Goal: Transaction & Acquisition: Purchase product/service

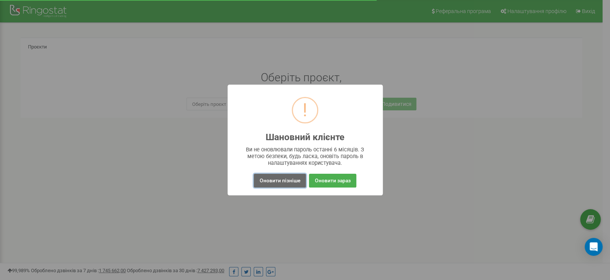
click at [287, 180] on button "Оновити пізніше" at bounding box center [280, 181] width 52 height 14
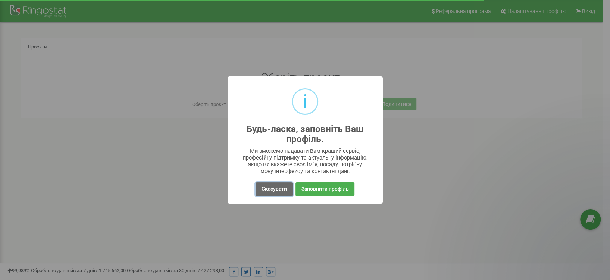
click at [282, 187] on button "Скасувати" at bounding box center [274, 189] width 37 height 14
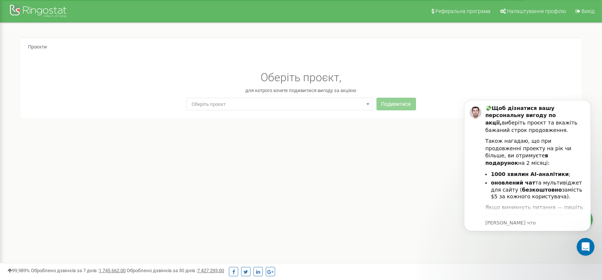
click at [289, 104] on span "Оберіть проєкт" at bounding box center [279, 104] width 181 height 10
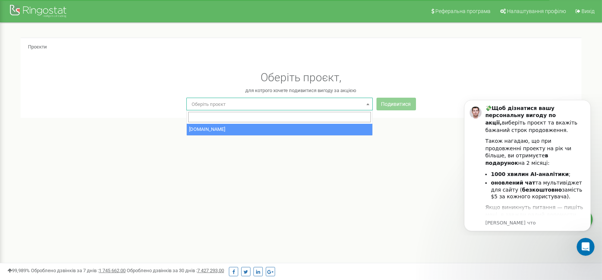
select select "0"
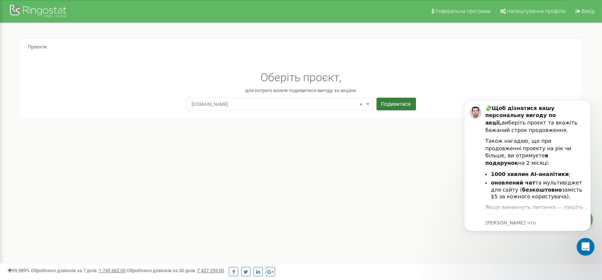
click at [386, 104] on button "Подивитися" at bounding box center [397, 104] width 40 height 13
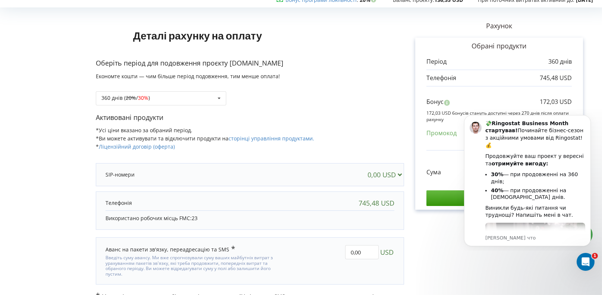
scroll to position [29, 0]
click at [591, 117] on button "Dismiss notification" at bounding box center [589, 117] width 10 height 10
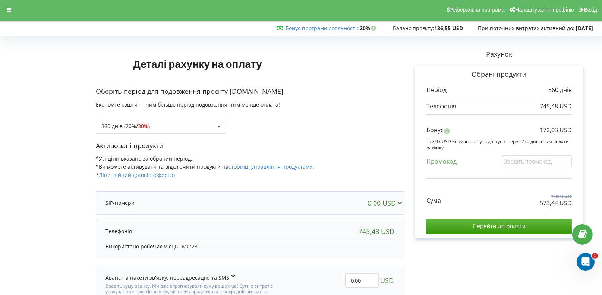
scroll to position [0, 0]
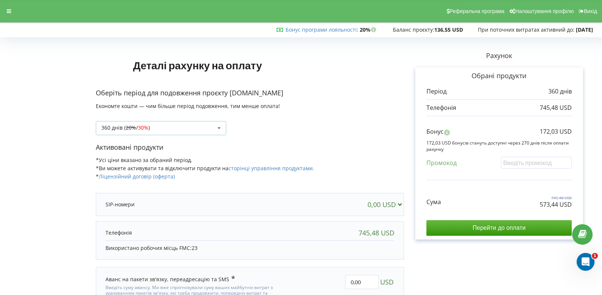
click at [202, 129] on div "360 днів ( 20% / 30% ) Поповнити баланс без подовження 20% / 30% 30% / 40%" at bounding box center [161, 128] width 131 height 14
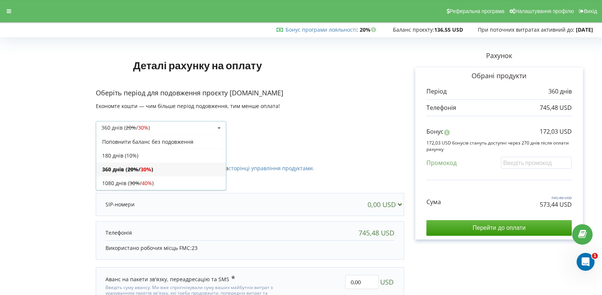
click at [372, 86] on div "Деталі рахунку на оплату Оберіть період для подовження проєкту esthetic-pharma.…" at bounding box center [250, 189] width 308 height 298
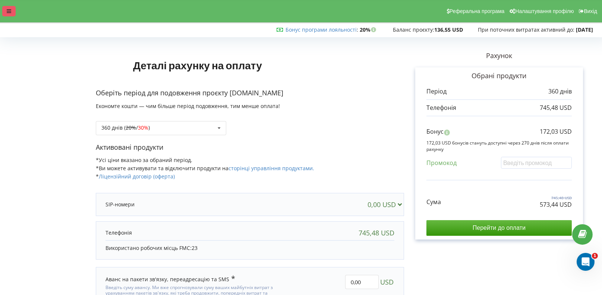
click at [10, 9] on icon at bounding box center [9, 11] width 4 height 5
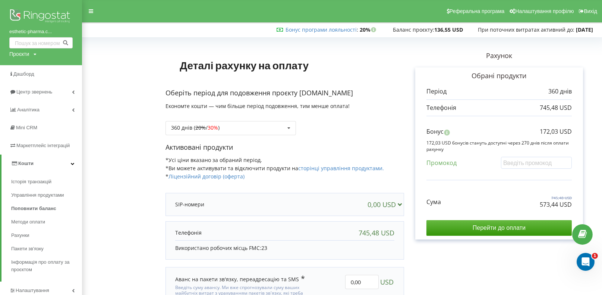
click at [31, 166] on span "Кошти" at bounding box center [25, 164] width 15 height 6
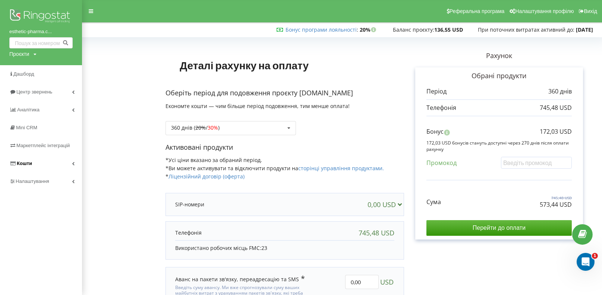
click at [31, 166] on span "Кошти" at bounding box center [24, 164] width 15 height 6
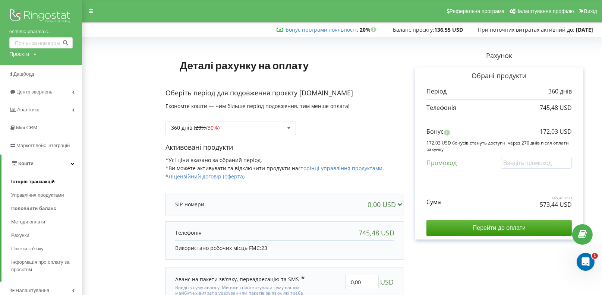
click at [31, 180] on span "Історія транзакцій" at bounding box center [33, 181] width 44 height 7
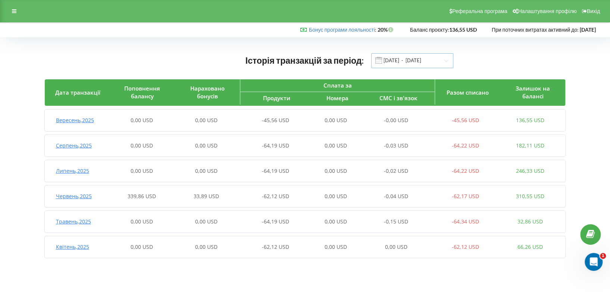
click at [414, 58] on input "01.04.2025 - 23.09.2025" at bounding box center [412, 60] width 82 height 15
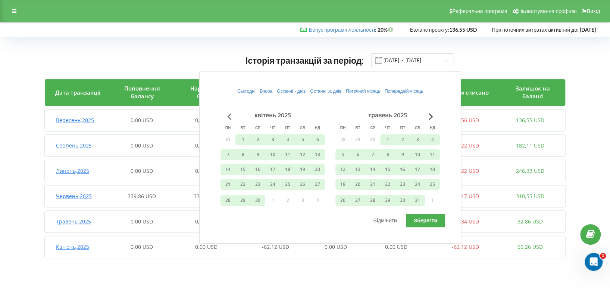
click at [227, 113] on button "Go to previous month" at bounding box center [229, 116] width 15 height 15
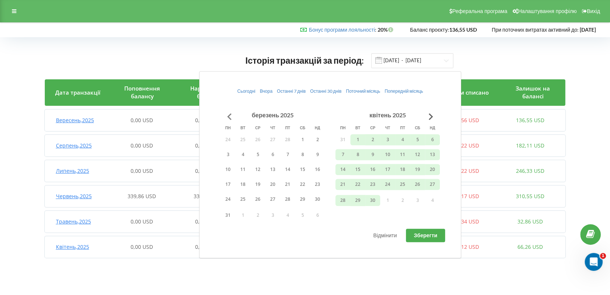
click at [227, 113] on button "Go to previous month" at bounding box center [229, 116] width 15 height 15
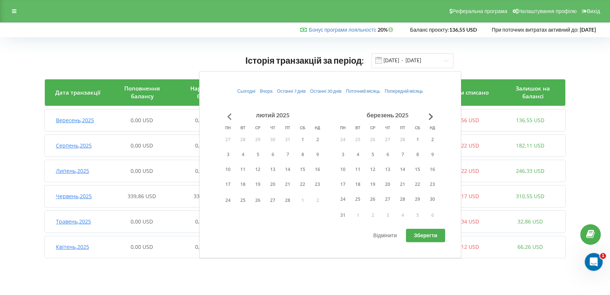
click at [227, 113] on button "Go to previous month" at bounding box center [229, 116] width 15 height 15
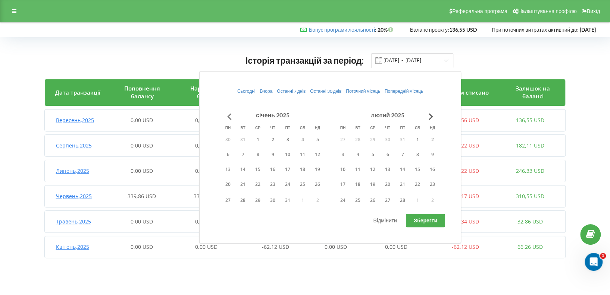
click at [229, 118] on button "Go to previous month" at bounding box center [229, 116] width 15 height 15
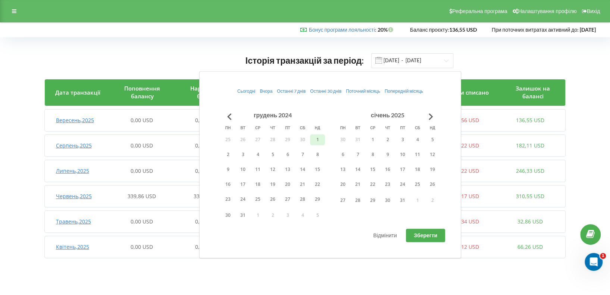
click at [314, 138] on button "1" at bounding box center [317, 139] width 15 height 11
click at [430, 234] on span "Зберегти" at bounding box center [426, 235] width 24 height 6
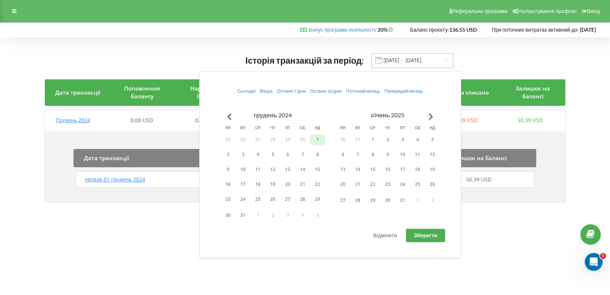
click at [420, 63] on input "01.12.2024 - 01.12.2024" at bounding box center [412, 60] width 82 height 15
click at [433, 57] on input "01.12.2024 - 01.12.2024" at bounding box center [412, 60] width 82 height 15
click at [316, 139] on button "1" at bounding box center [317, 139] width 15 height 11
click at [432, 116] on button "Go to next month" at bounding box center [430, 116] width 15 height 15
click at [430, 116] on button "Go to next month" at bounding box center [430, 116] width 15 height 15
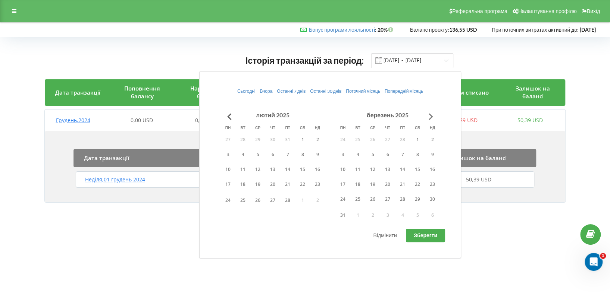
click at [430, 116] on button "Go to next month" at bounding box center [430, 116] width 15 height 15
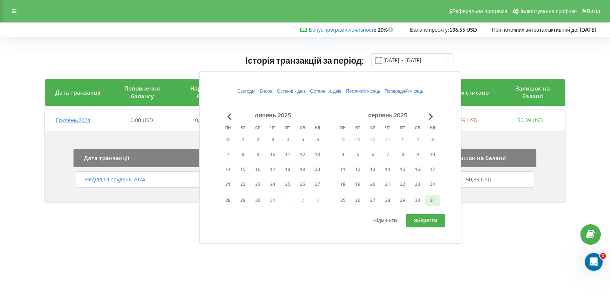
click at [431, 203] on button "31" at bounding box center [432, 200] width 15 height 11
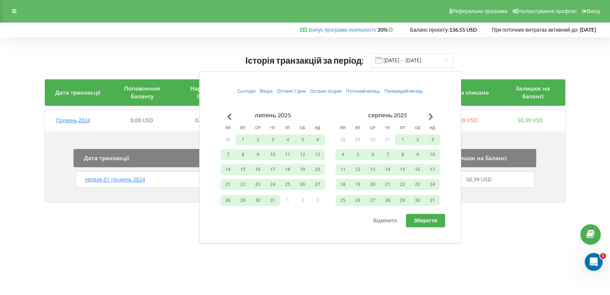
click at [429, 224] on button "Зберегти" at bounding box center [425, 220] width 39 height 13
type input "01.12.2024 - 31.08.2025"
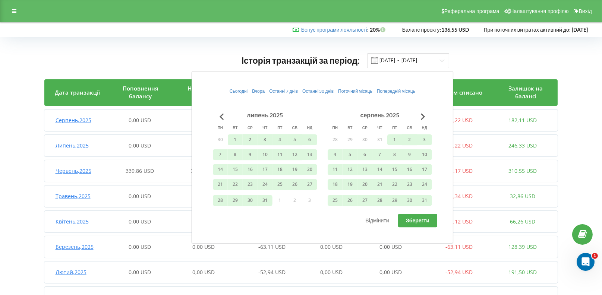
click at [599, 77] on div "Історія транзакцій за період: 01.12.2024 - 31.08.2025 Дата транзакції Поповненн…" at bounding box center [301, 195] width 602 height 316
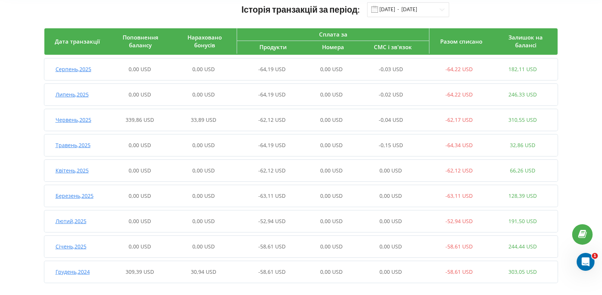
scroll to position [58, 0]
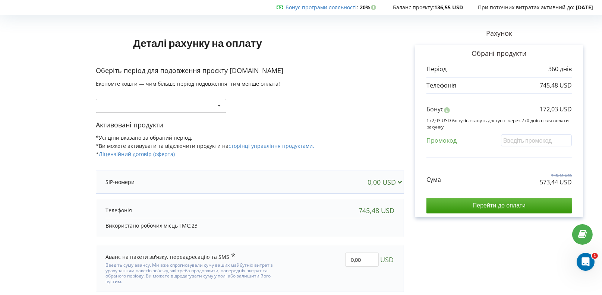
click at [182, 104] on div "Поповнити баланс без подовження 20% / 30% 30% / 40%" at bounding box center [161, 106] width 131 height 14
click at [181, 107] on div "Поповнити баланс без подовження 20% / 30% 30% / 40%" at bounding box center [161, 106] width 131 height 14
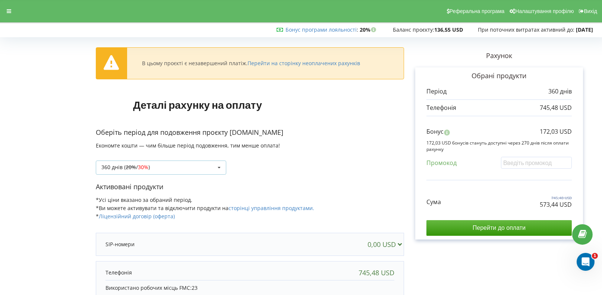
click at [212, 164] on div "360 днів ( 20% / 30% ) Поповнити баланс без подовження 20% / 30% 30% / 40%" at bounding box center [161, 168] width 131 height 14
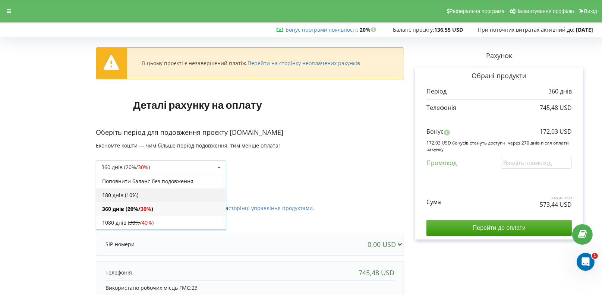
click at [166, 191] on div "180 днів (10%)" at bounding box center [161, 195] width 130 height 14
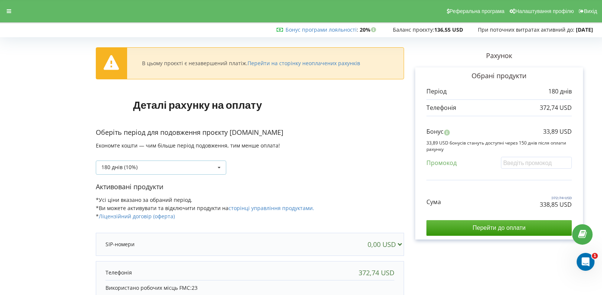
click at [170, 169] on div "180 днів (10%) Поповнити баланс без подовження 20% / 30% 30% / 40%" at bounding box center [161, 168] width 131 height 14
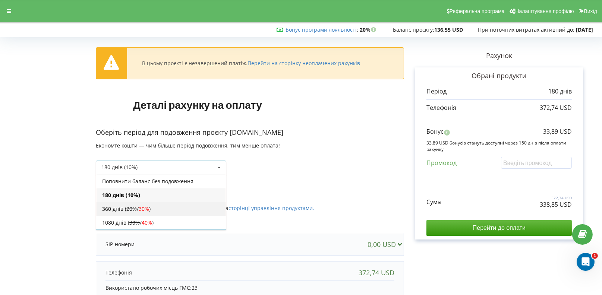
click at [165, 207] on div "360 днів ( 20% / 30% )" at bounding box center [161, 209] width 130 height 14
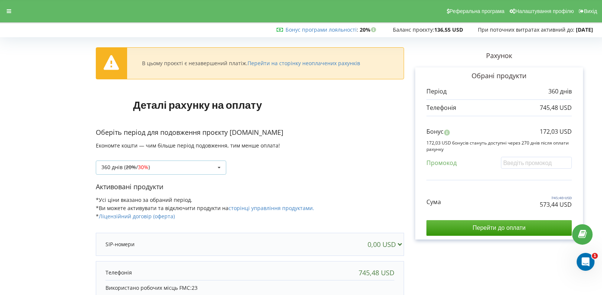
click at [161, 165] on div "360 днів ( 20% / 30% ) Поповнити баланс без подовження 20% / 30% 30% / 40%" at bounding box center [161, 168] width 131 height 14
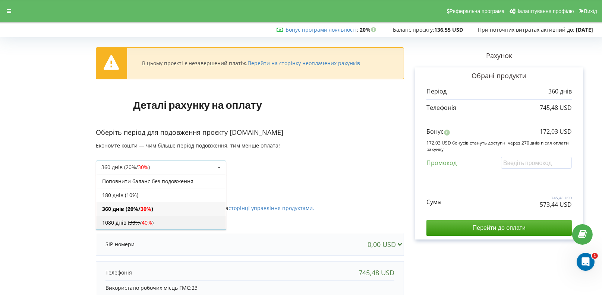
click at [143, 219] on div "1080 днів ( 30% / 40% )" at bounding box center [161, 223] width 130 height 14
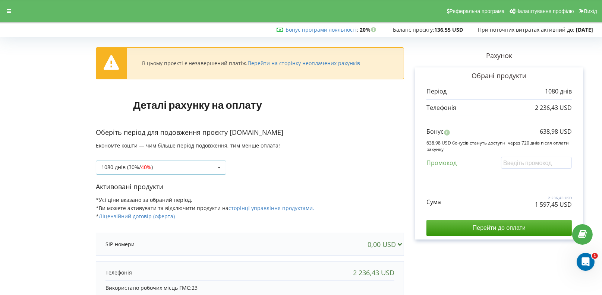
click at [173, 164] on div "1080 днів ( 30% / 40% ) Поповнити баланс без подовження 20% / 30% 30% / 40%" at bounding box center [161, 168] width 131 height 14
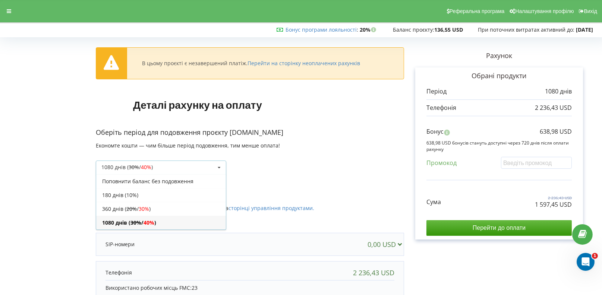
click at [149, 210] on span "30%" at bounding box center [144, 209] width 10 height 7
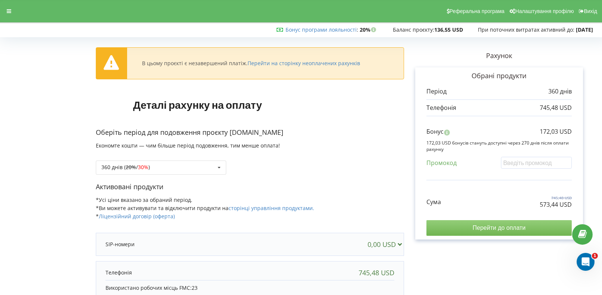
click at [490, 231] on input "Перейти до оплати" at bounding box center [499, 228] width 145 height 16
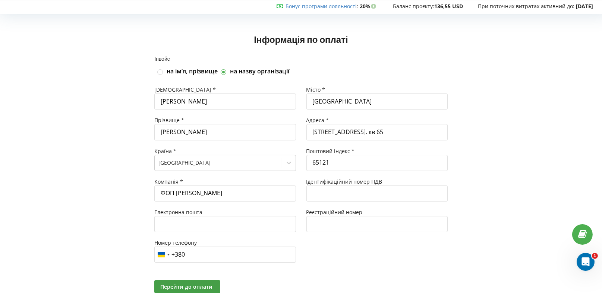
scroll to position [23, 0]
click at [191, 291] on span "Перейти до оплати" at bounding box center [186, 287] width 52 height 7
